Goal: Task Accomplishment & Management: Manage account settings

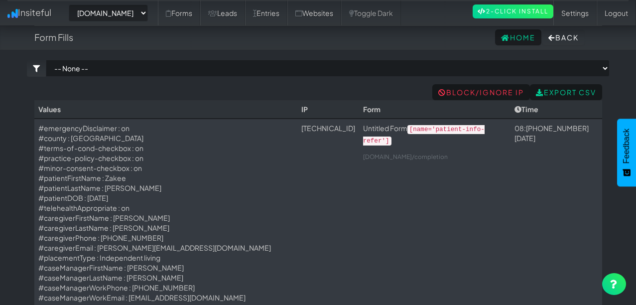
select select "2385"
click at [341, 12] on link "Websites" at bounding box center [314, 12] width 54 height 25
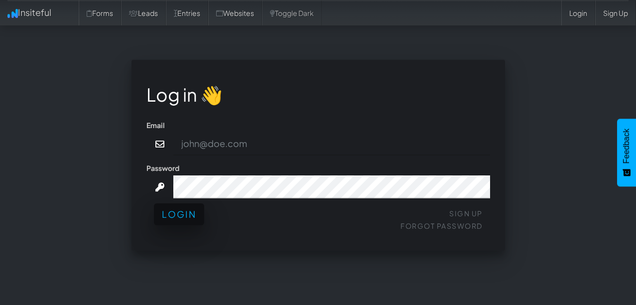
type input "admin@herenow.health"
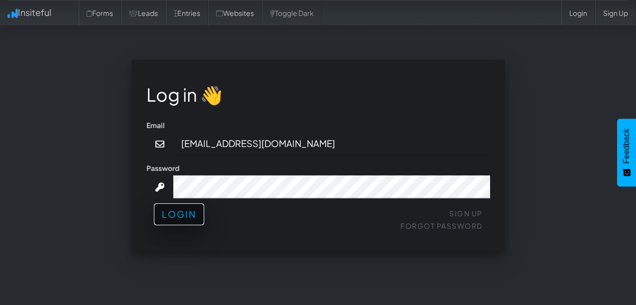
click at [178, 222] on button "Login" at bounding box center [179, 214] width 50 height 22
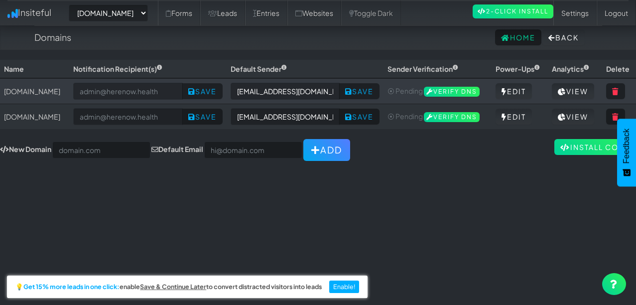
select select "2385"
click at [578, 99] on link "View" at bounding box center [573, 91] width 42 height 16
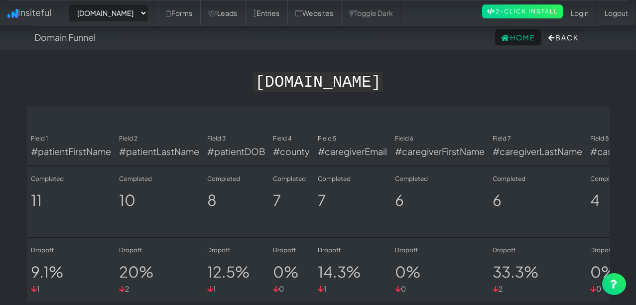
select select "2385"
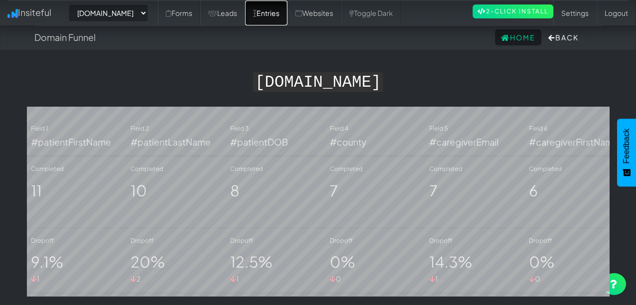
click at [287, 12] on link "Entries" at bounding box center [266, 12] width 42 height 25
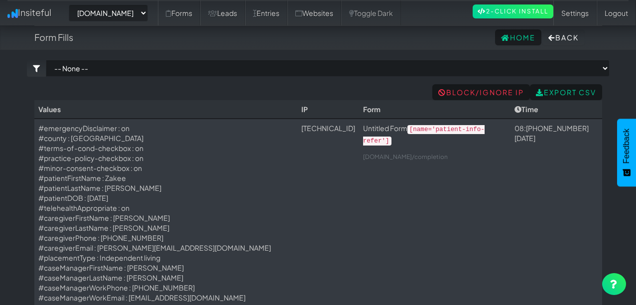
select select "2385"
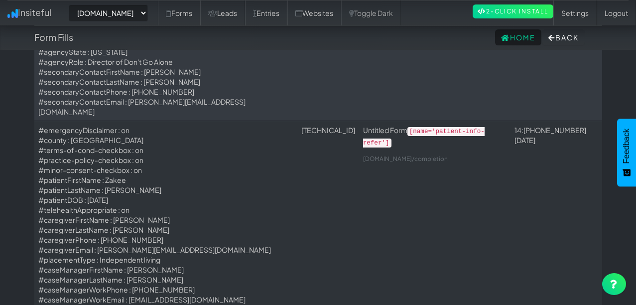
scroll to position [271, 0]
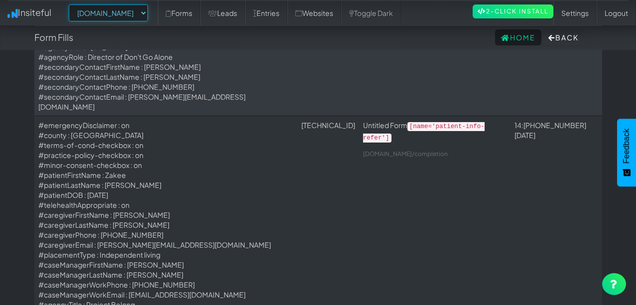
click at [145, 14] on select "-- None -- herenow-production.up.railway.app signup.herenow.health" at bounding box center [108, 12] width 79 height 17
click at [72, 4] on select "-- None -- herenow-production.up.railway.app signup.herenow.health" at bounding box center [108, 12] width 79 height 17
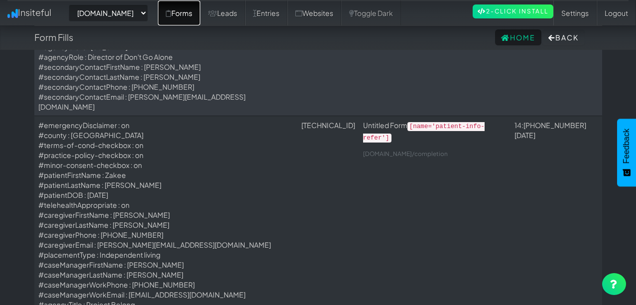
click at [200, 14] on link "Forms" at bounding box center [179, 12] width 42 height 25
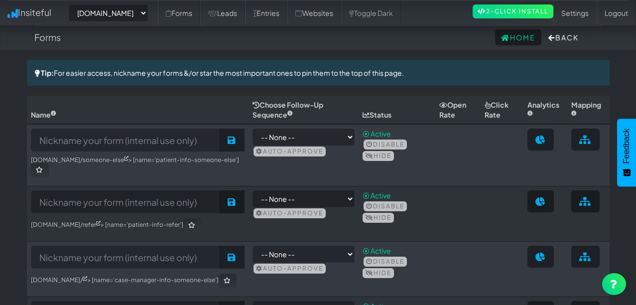
select select "2385"
click at [395, 7] on link "Toggle Dark" at bounding box center [371, 12] width 60 height 25
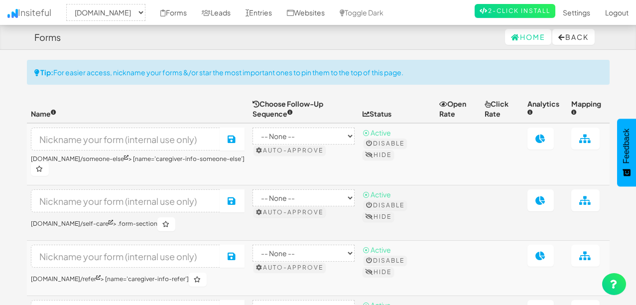
select select "2385"
click at [279, 13] on link "Entries" at bounding box center [258, 12] width 41 height 25
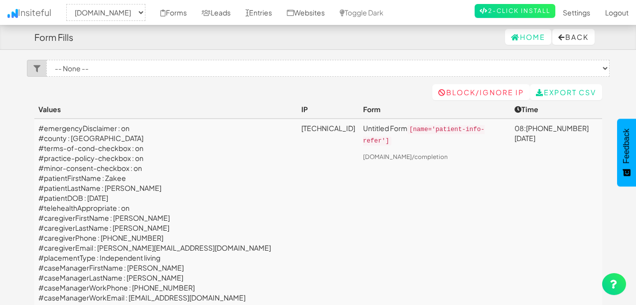
select select "2385"
click at [520, 43] on link "Home" at bounding box center [528, 37] width 46 height 16
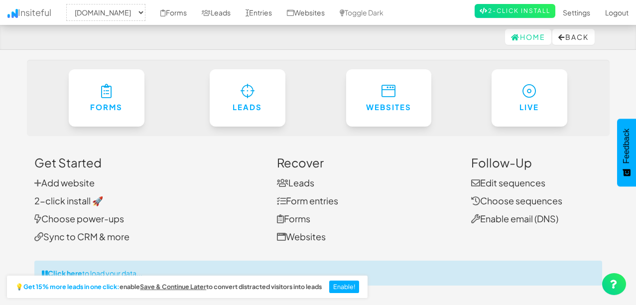
select select "2385"
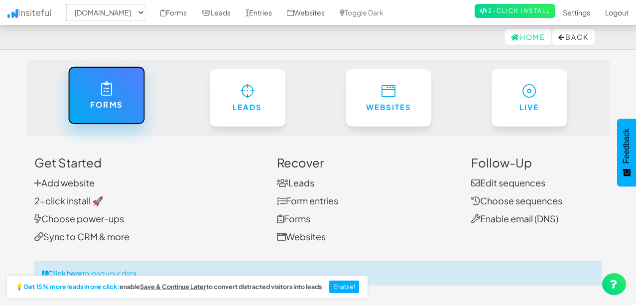
click at [100, 97] on link "Forms" at bounding box center [106, 95] width 77 height 58
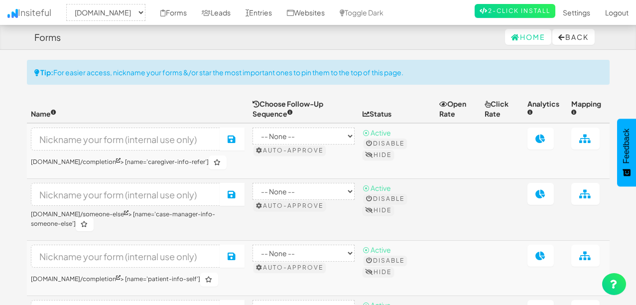
select select "2385"
click at [279, 15] on link "Entries" at bounding box center [258, 12] width 41 height 25
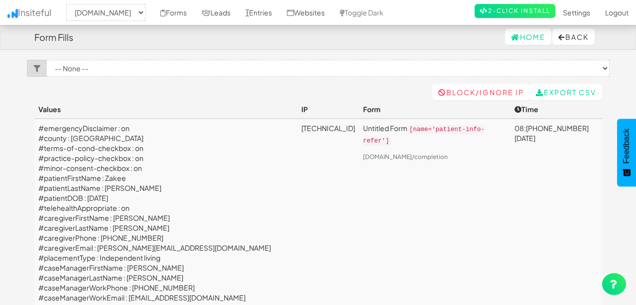
select select "2385"
